Goal: Communication & Community: Connect with others

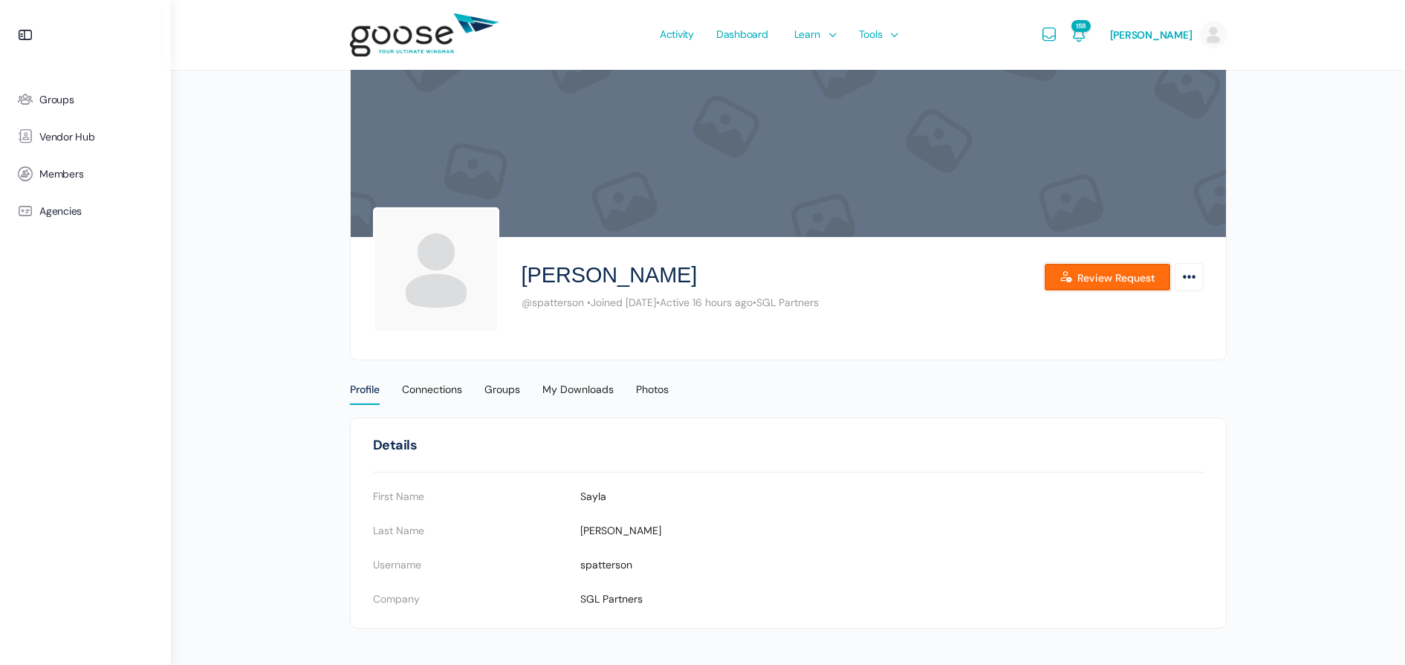
click at [1096, 275] on link "Review Request" at bounding box center [1107, 277] width 127 height 28
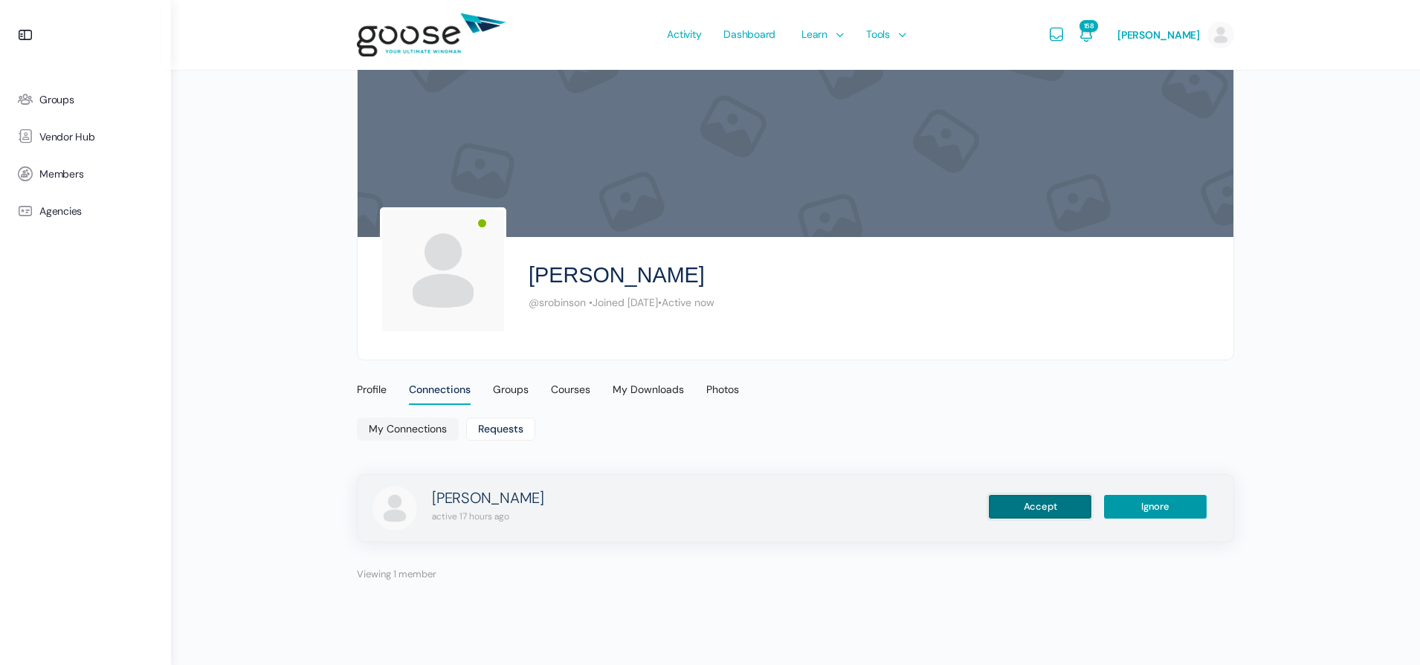
click at [1040, 508] on button "Accept" at bounding box center [1040, 506] width 104 height 25
